Goal: Navigation & Orientation: Find specific page/section

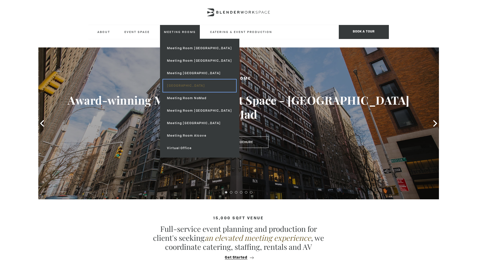
click at [181, 82] on link "[GEOGRAPHIC_DATA]" at bounding box center [199, 86] width 73 height 13
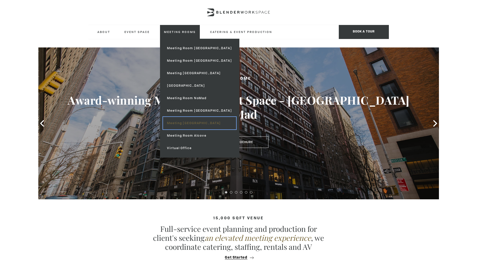
click at [198, 127] on link "Meeting [GEOGRAPHIC_DATA]" at bounding box center [199, 123] width 73 height 13
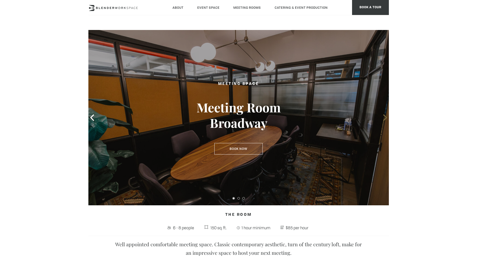
click at [386, 122] on span at bounding box center [385, 118] width 8 height 8
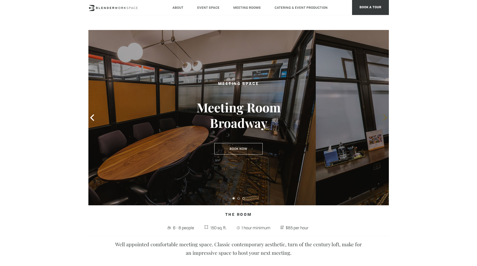
click at [386, 122] on span at bounding box center [385, 118] width 8 height 8
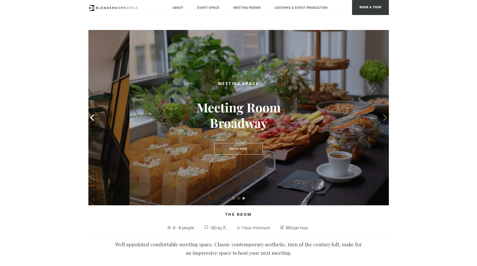
click at [386, 122] on span at bounding box center [385, 118] width 8 height 8
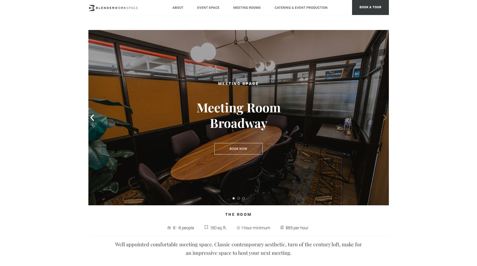
click at [386, 122] on span at bounding box center [385, 118] width 8 height 8
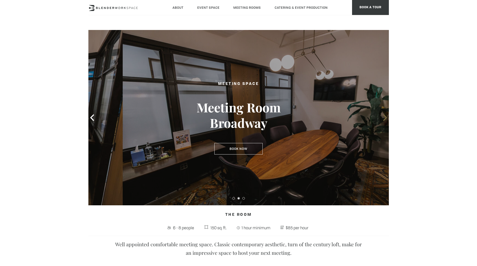
click at [386, 122] on span at bounding box center [385, 118] width 8 height 8
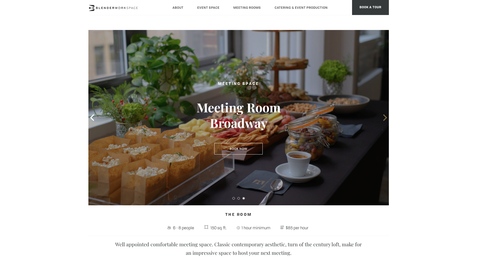
click at [386, 122] on span at bounding box center [385, 118] width 8 height 8
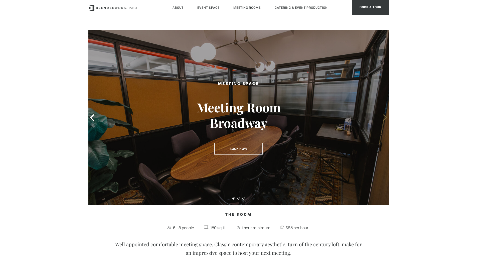
click at [385, 120] on icon at bounding box center [385, 118] width 7 height 7
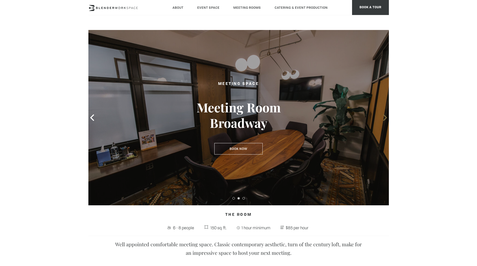
click at [385, 120] on icon at bounding box center [385, 118] width 7 height 7
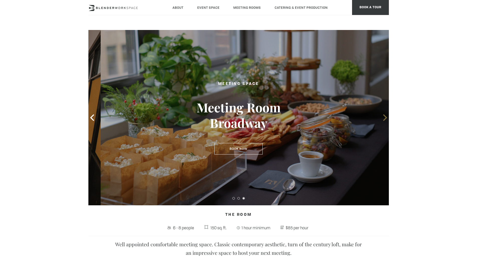
click at [385, 120] on icon at bounding box center [385, 118] width 7 height 7
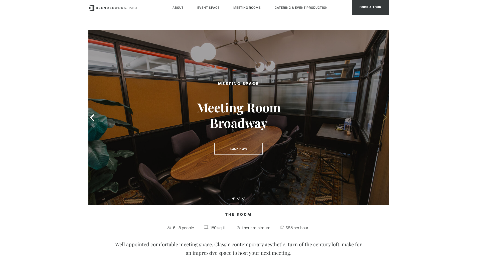
click at [385, 120] on icon at bounding box center [385, 118] width 7 height 7
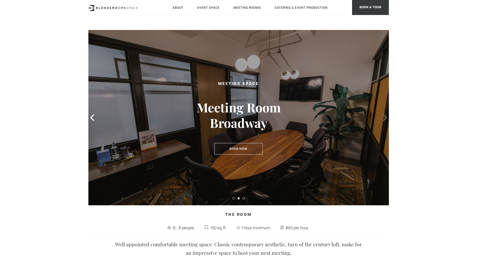
click at [385, 120] on icon at bounding box center [385, 118] width 7 height 7
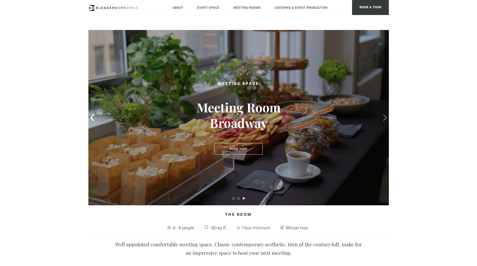
click at [385, 120] on icon at bounding box center [385, 118] width 7 height 7
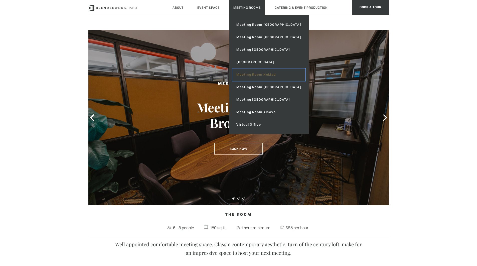
click at [246, 76] on link "Meeting Room NoMad" at bounding box center [268, 75] width 73 height 13
